Goal: Navigation & Orientation: Find specific page/section

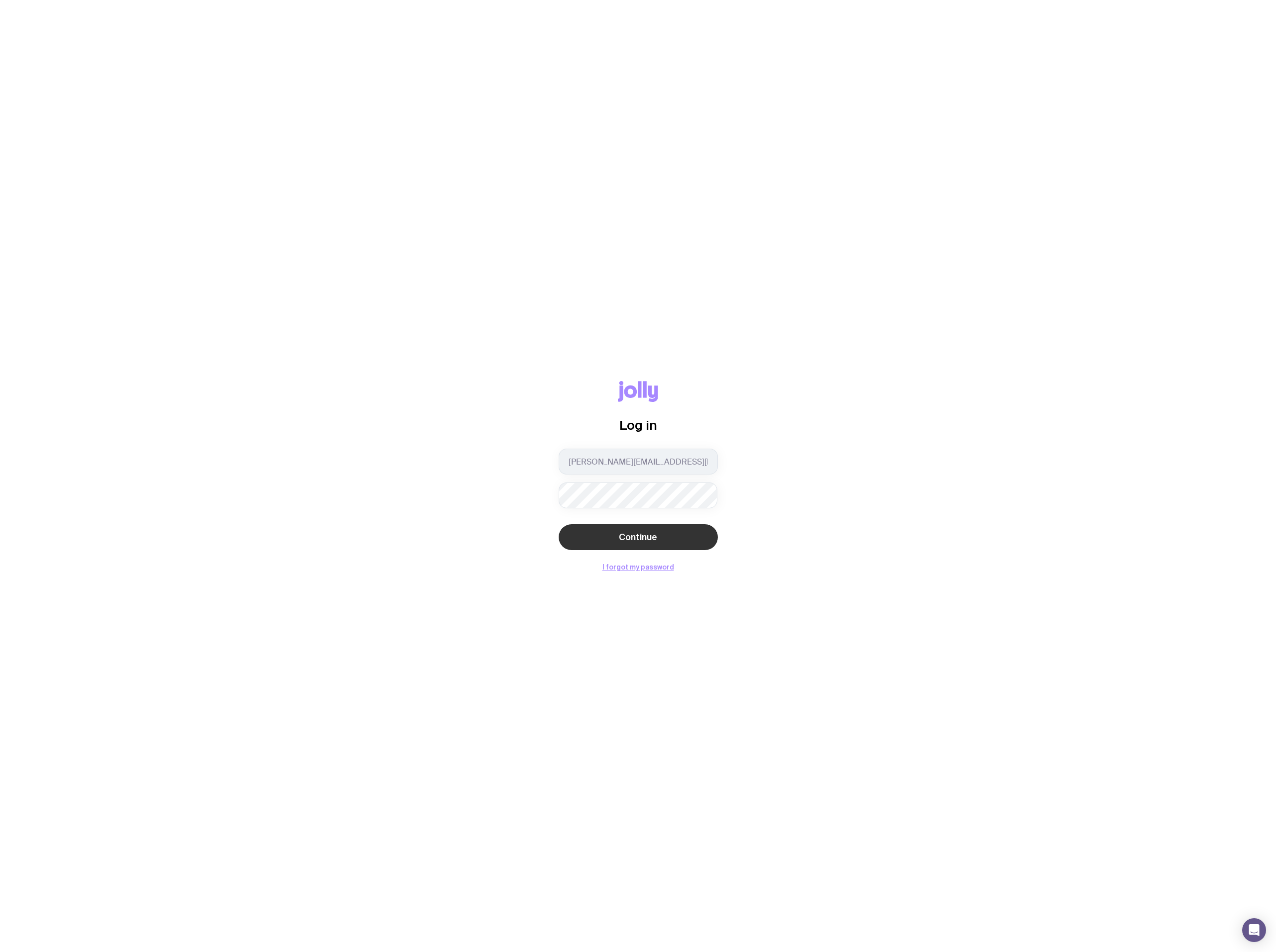
click at [647, 533] on span "Continue" at bounding box center [638, 536] width 38 height 12
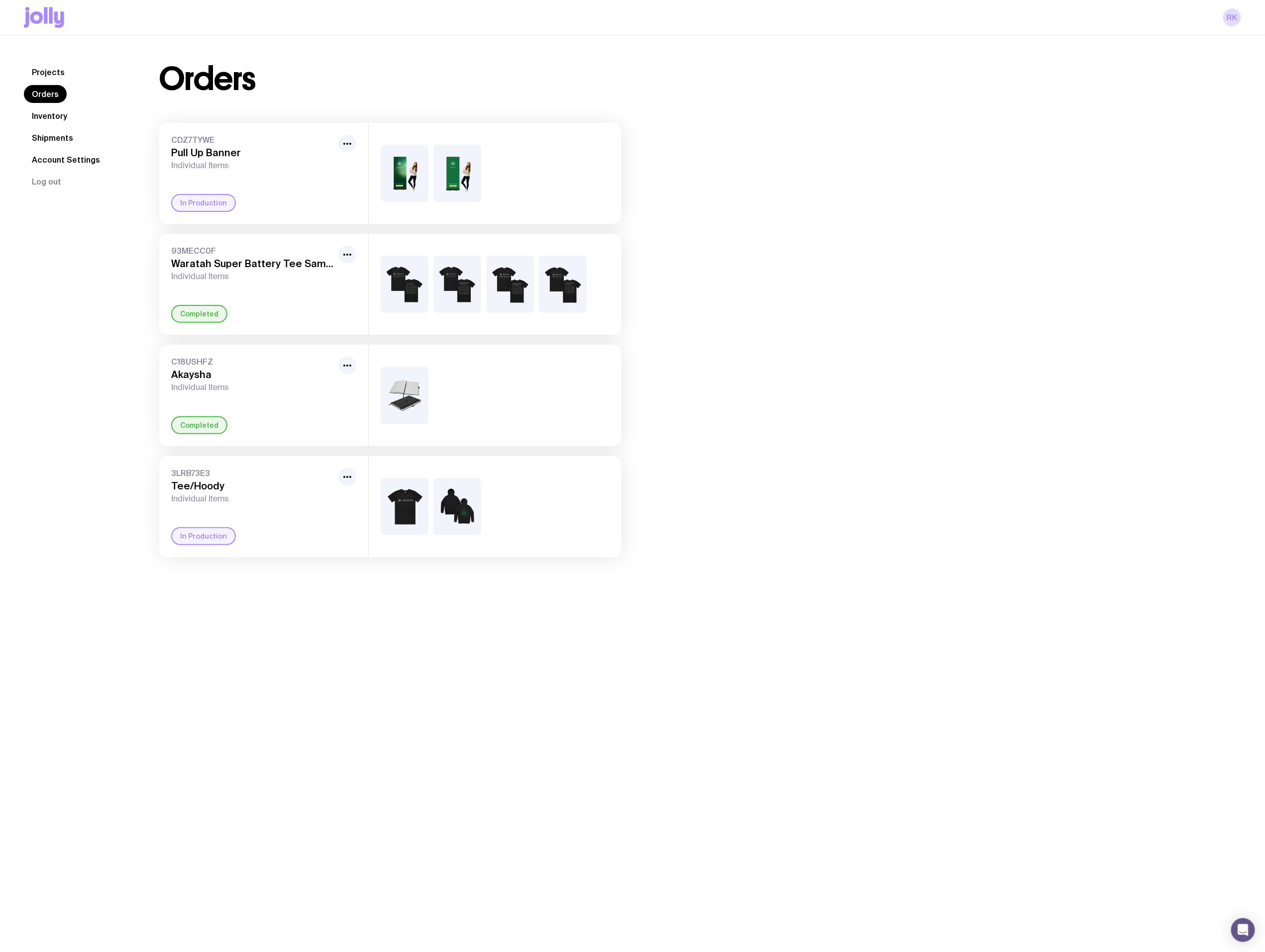
click at [57, 112] on link "Inventory" at bounding box center [50, 116] width 52 height 18
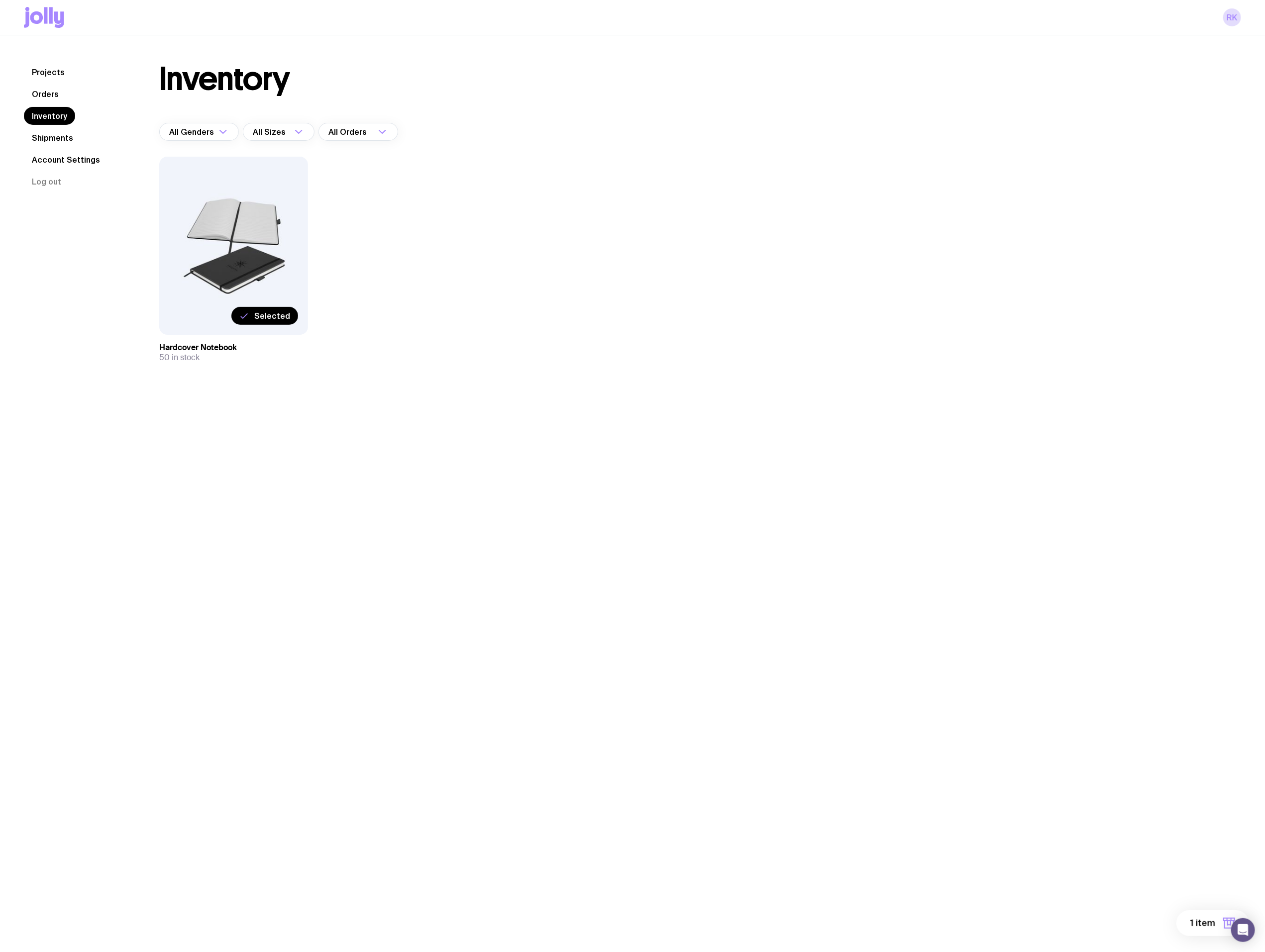
click at [49, 69] on link "Projects" at bounding box center [48, 72] width 49 height 18
